Goal: Book appointment/travel/reservation

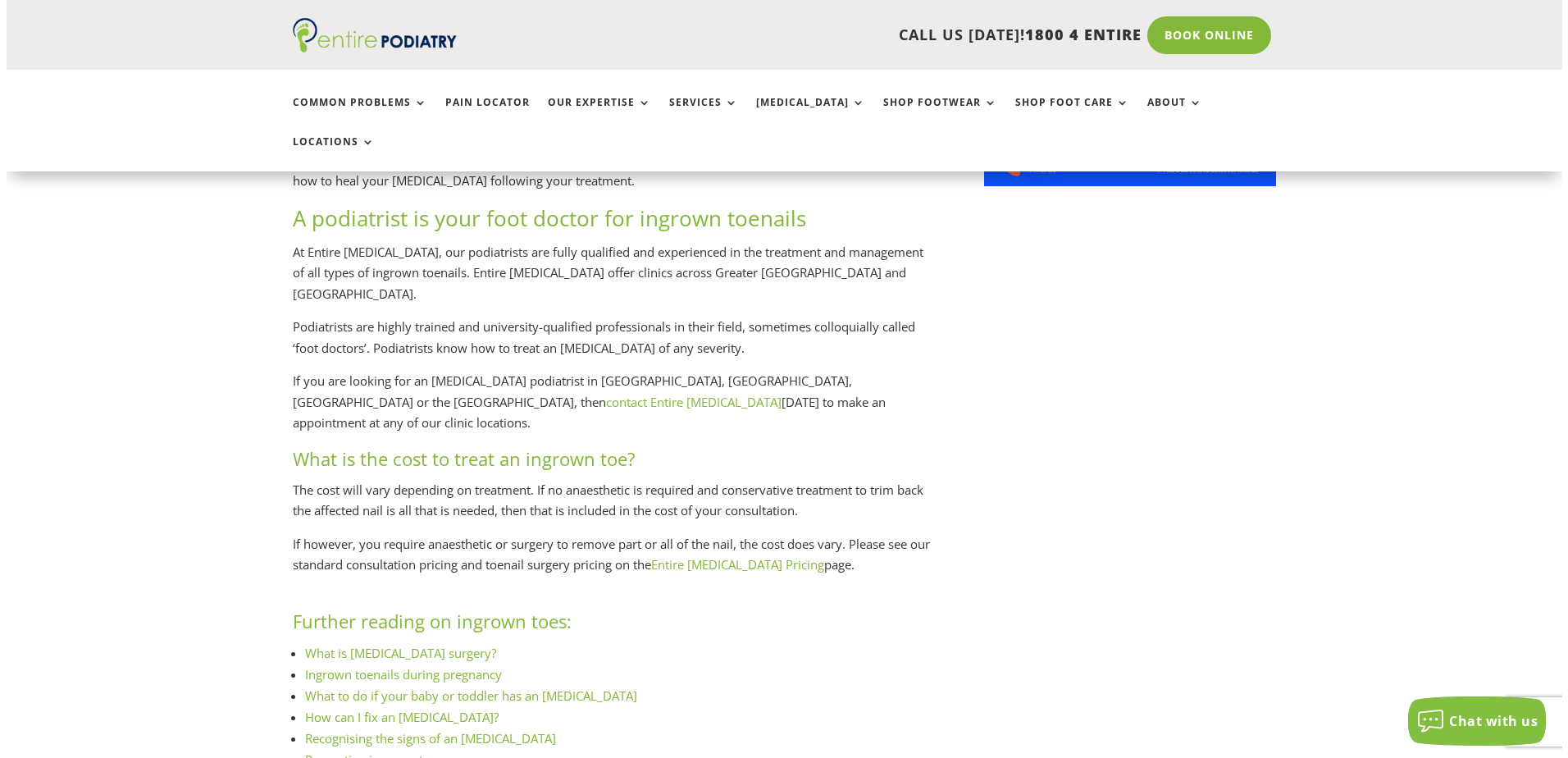
scroll to position [1575, 0]
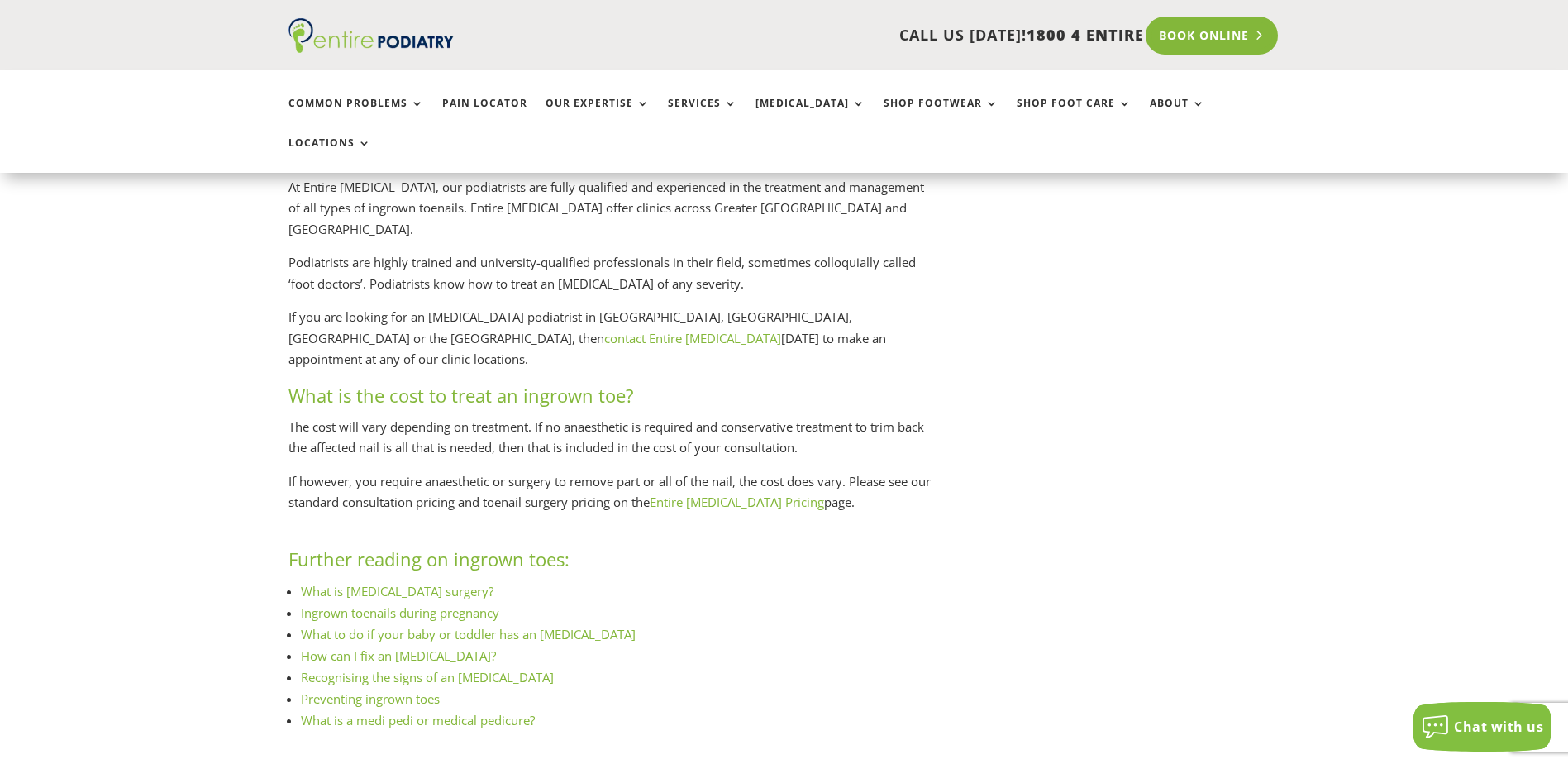
click at [1211, 34] on link "Book Online" at bounding box center [1212, 35] width 133 height 38
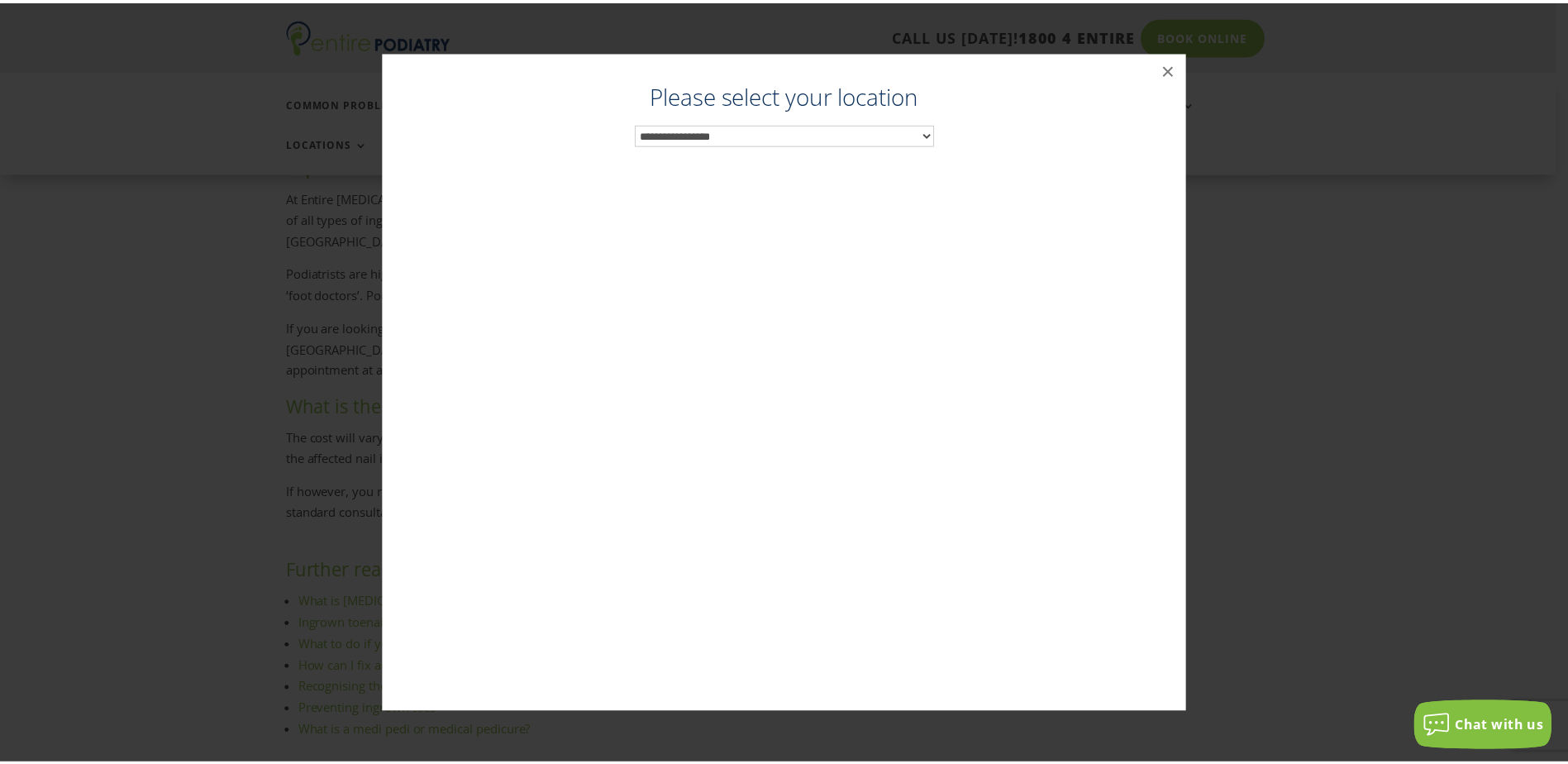
scroll to position [1575, 0]
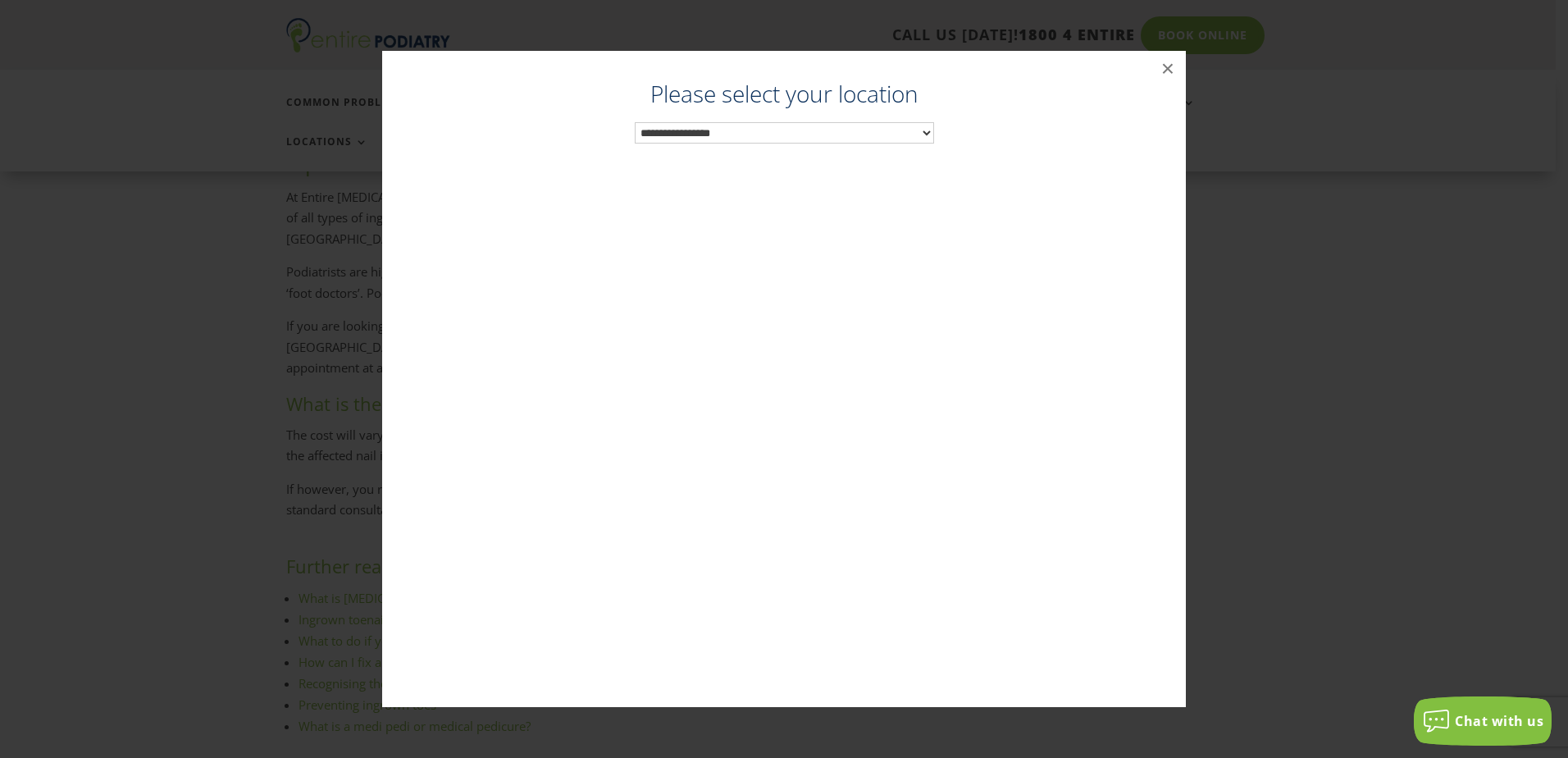
click at [763, 129] on select "**********" at bounding box center [784, 132] width 300 height 22
click at [1169, 65] on button "×" at bounding box center [1167, 69] width 36 height 36
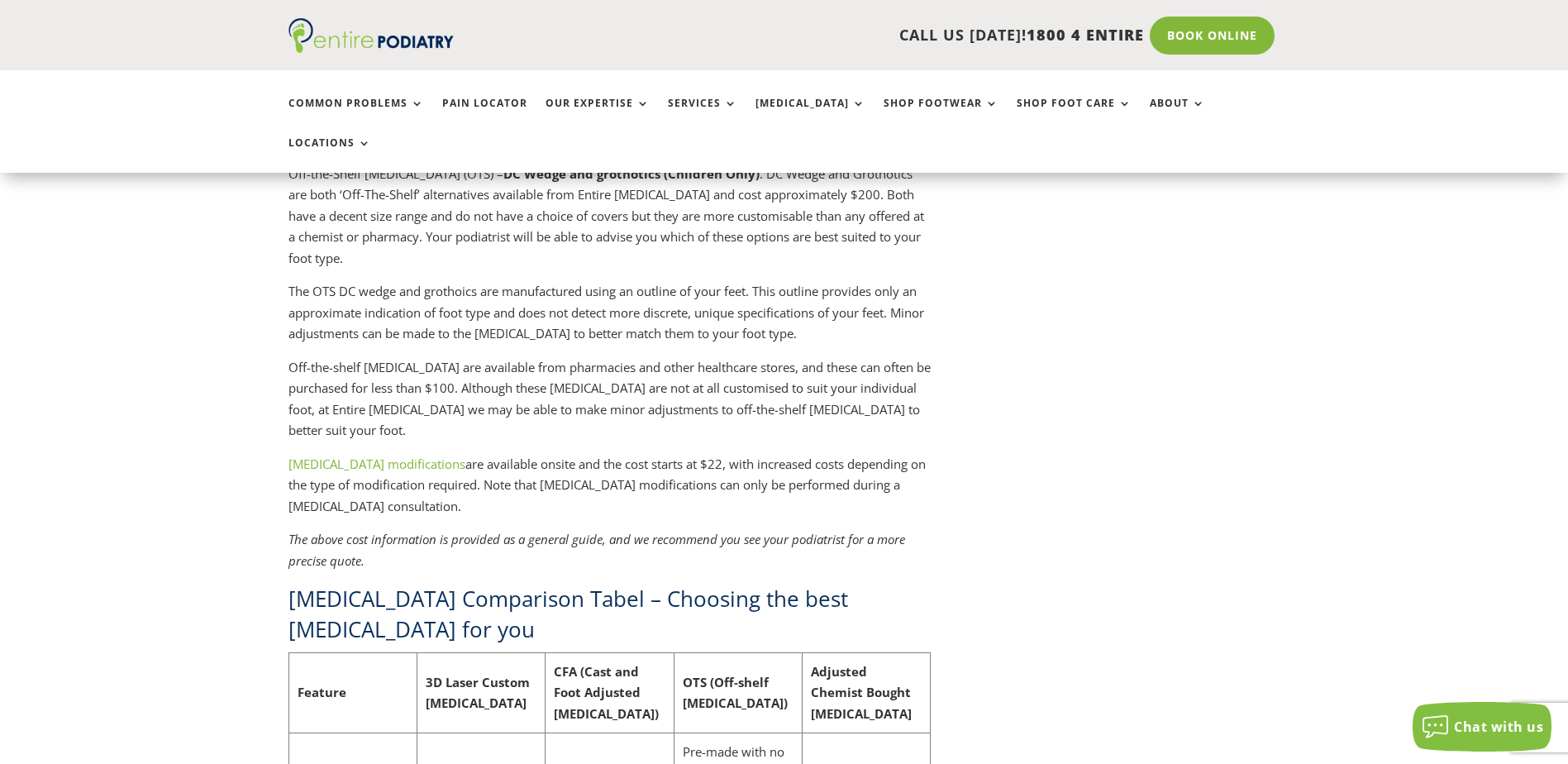
scroll to position [4495, 0]
